Goal: Download file/media

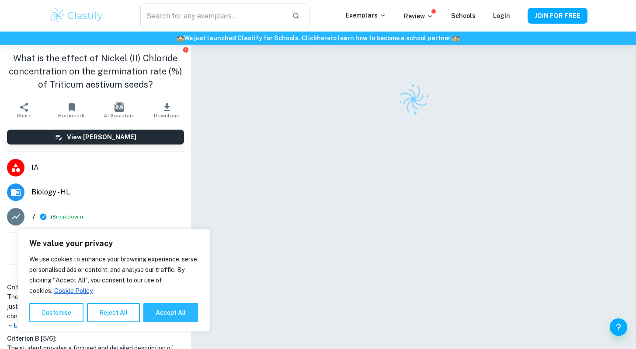
click at [176, 304] on button "Accept All" at bounding box center [170, 312] width 55 height 19
checkbox input "true"
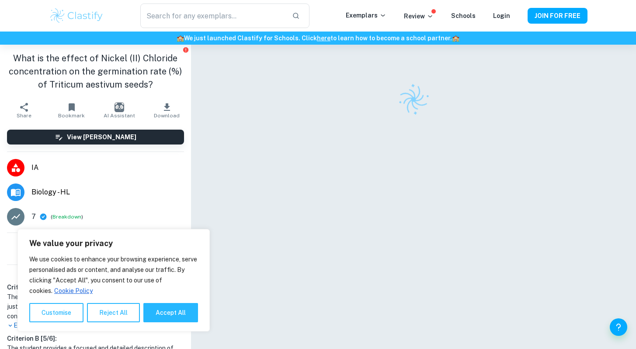
checkbox input "true"
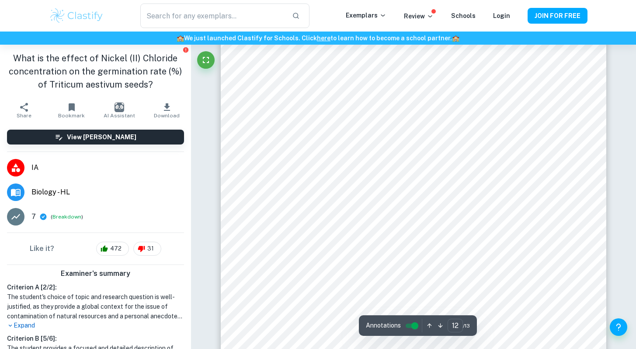
scroll to position [6233, 0]
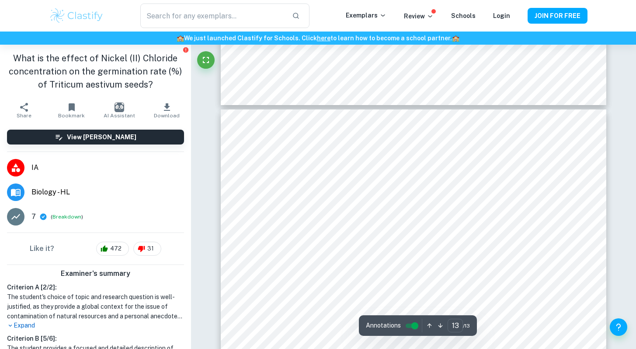
type input "12"
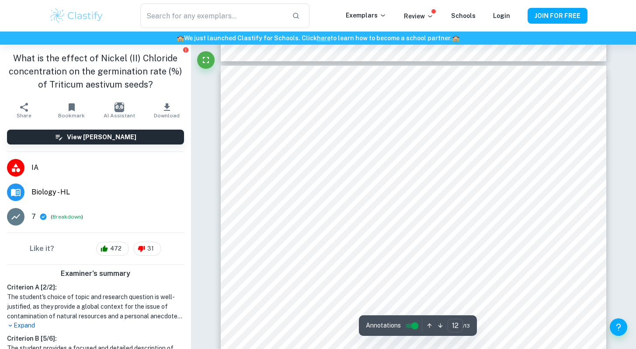
scroll to position [6190, 0]
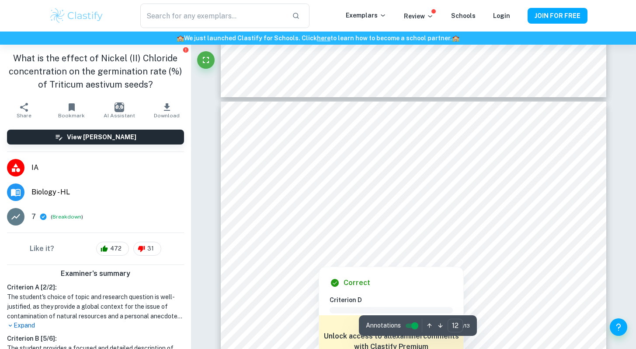
drag, startPoint x: 413, startPoint y: 245, endPoint x: 412, endPoint y: 235, distance: 10.1
click at [413, 244] on div at bounding box center [413, 246] width 293 height 6
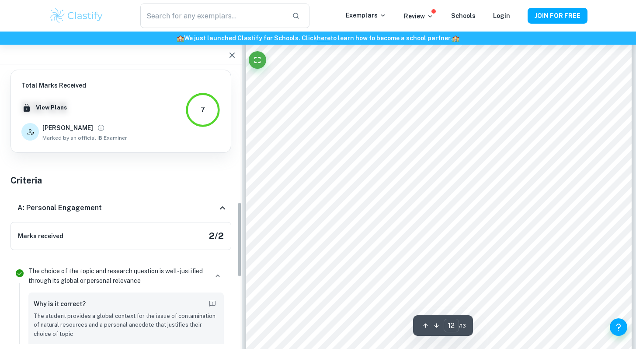
scroll to position [480, 0]
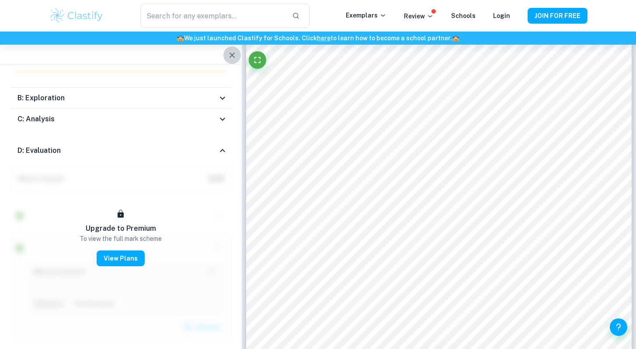
click at [229, 56] on icon "button" at bounding box center [232, 55] width 10 height 10
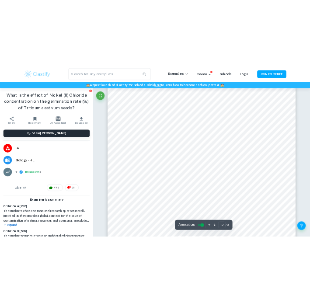
scroll to position [6297, 0]
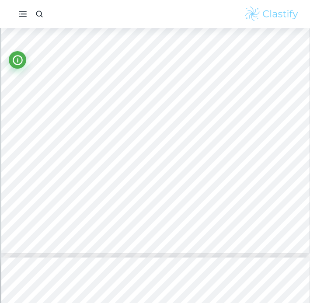
type input "1"
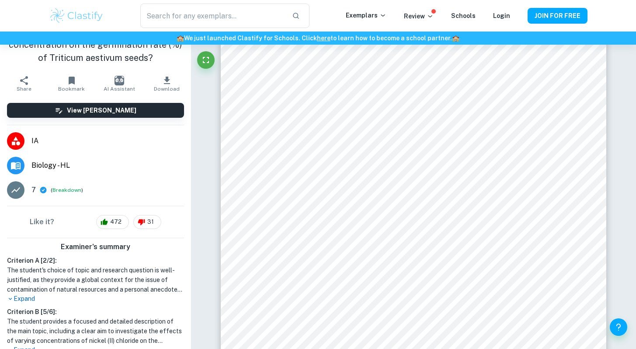
scroll to position [35, 0]
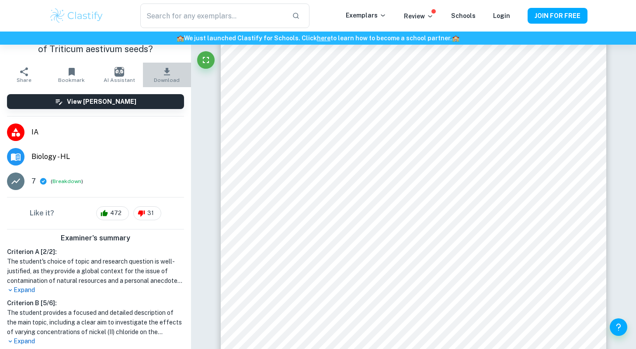
click at [171, 74] on button "Download" at bounding box center [167, 75] width 48 height 24
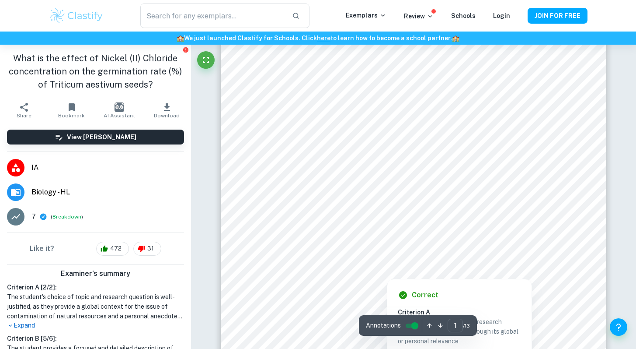
scroll to position [48, 0]
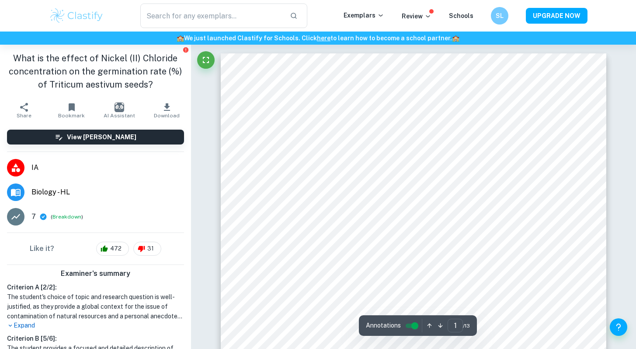
click at [170, 111] on button "Download" at bounding box center [167, 110] width 48 height 24
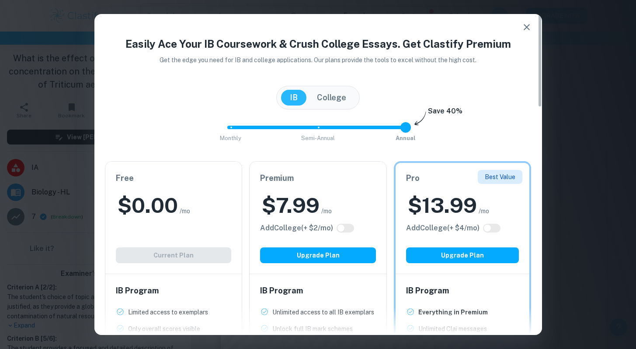
click at [162, 227] on div "Free $ 0.00 /mo Add College (+ $ 2 /mo) Current Plan" at bounding box center [173, 217] width 137 height 112
click at [527, 26] on icon "button" at bounding box center [527, 27] width 10 height 10
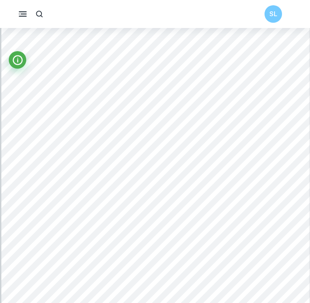
scroll to position [1142, 0]
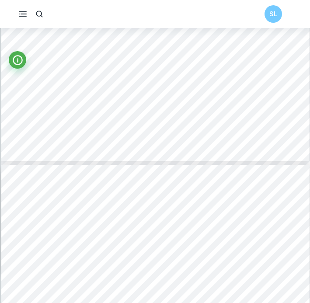
type input "4"
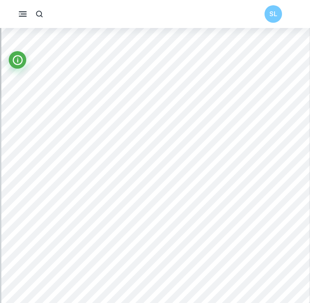
scroll to position [1460, 0]
